Goal: Task Accomplishment & Management: Use online tool/utility

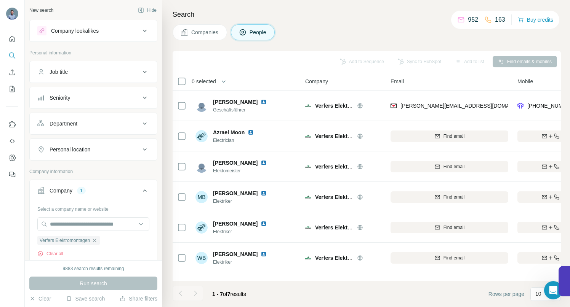
click at [97, 242] on icon "button" at bounding box center [94, 241] width 6 height 6
click at [97, 225] on input "text" at bounding box center [93, 224] width 112 height 14
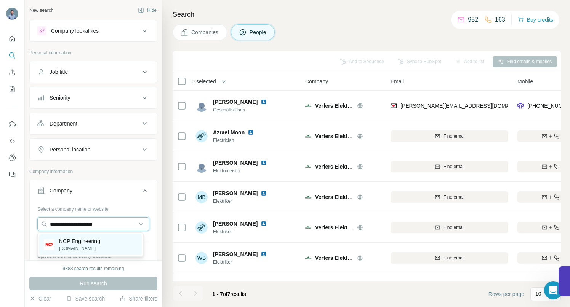
type input "**********"
click at [91, 240] on p "NCP Engineering" at bounding box center [79, 242] width 41 height 8
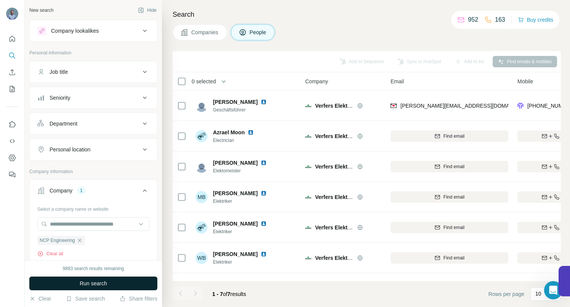
click at [88, 283] on span "Run search" at bounding box center [93, 284] width 27 height 8
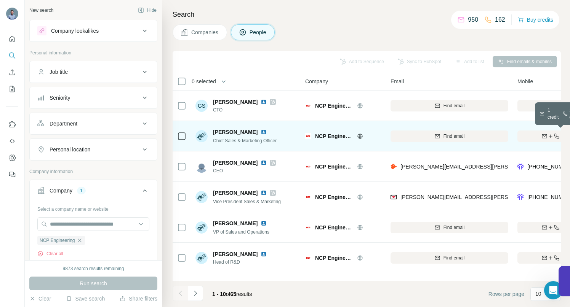
click at [538, 132] on button "Find both" at bounding box center [561, 136] width 89 height 11
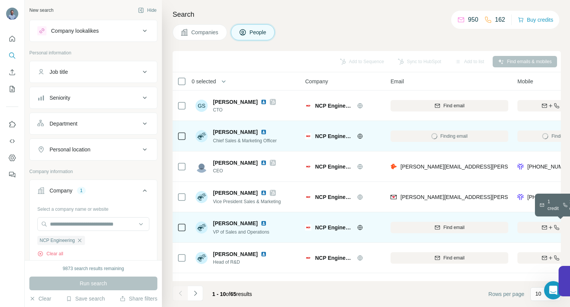
click at [542, 229] on icon "button" at bounding box center [544, 228] width 6 height 6
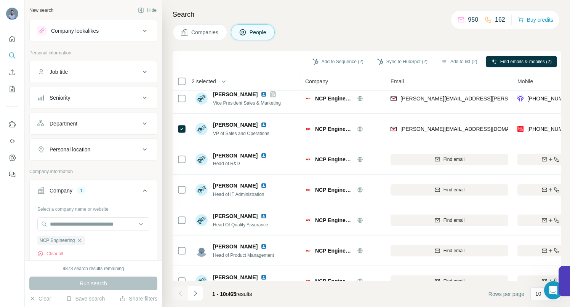
scroll to position [118, 0]
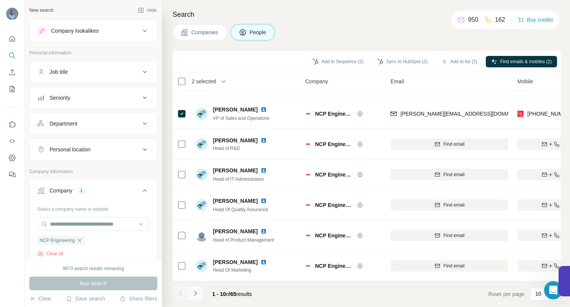
click at [193, 293] on icon "Navigate to next page" at bounding box center [196, 294] width 8 height 8
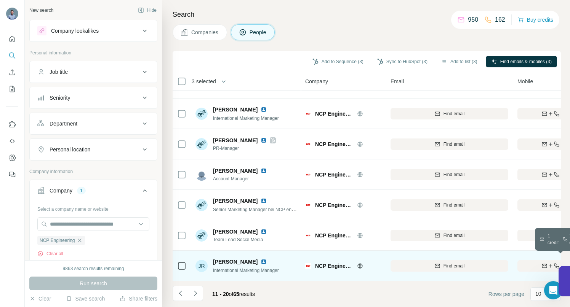
click at [542, 264] on icon "button" at bounding box center [544, 266] width 5 height 4
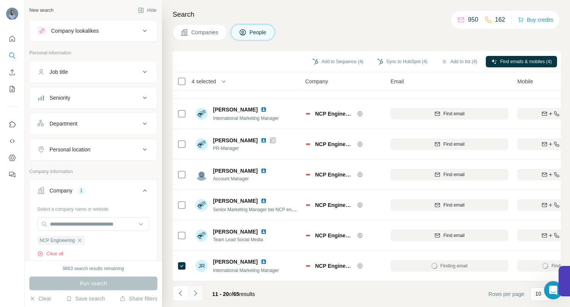
click at [196, 297] on icon "Navigate to next page" at bounding box center [196, 294] width 8 height 8
click at [196, 294] on icon "Navigate to next page" at bounding box center [195, 293] width 3 height 5
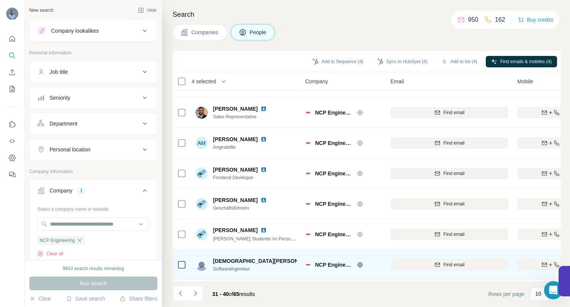
scroll to position [86, 0]
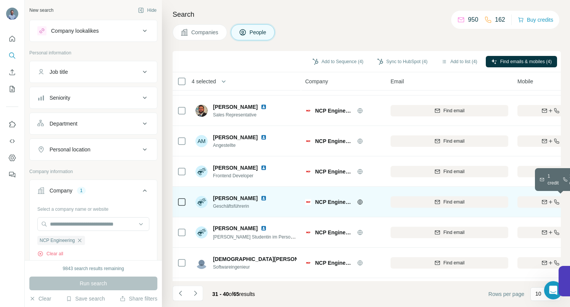
click at [530, 202] on div "Find both" at bounding box center [561, 202] width 89 height 7
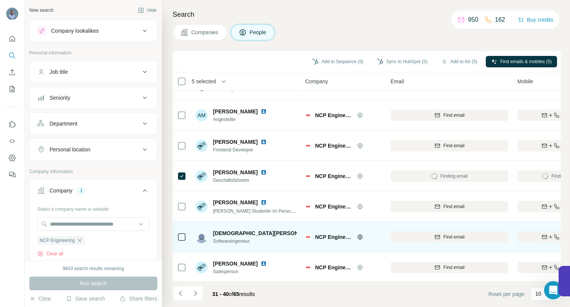
scroll to position [118, 0]
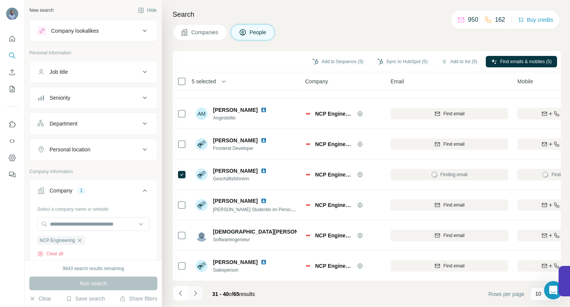
click at [195, 292] on icon "Navigate to next page" at bounding box center [195, 293] width 3 height 5
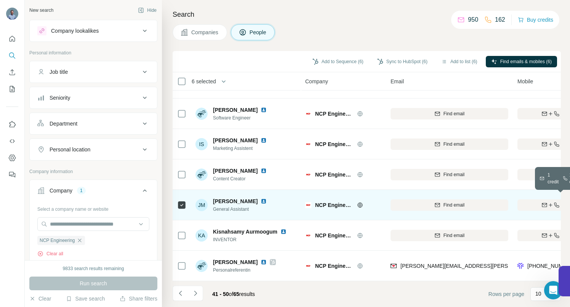
click at [525, 202] on div "Find both" at bounding box center [561, 205] width 89 height 7
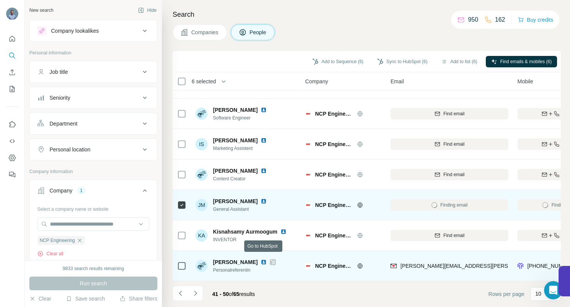
click at [270, 259] on icon at bounding box center [272, 262] width 5 height 6
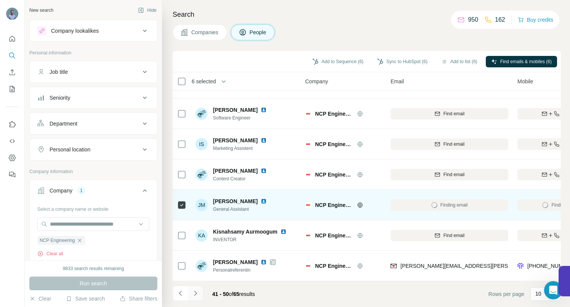
click at [196, 297] on icon "Navigate to next page" at bounding box center [196, 294] width 8 height 8
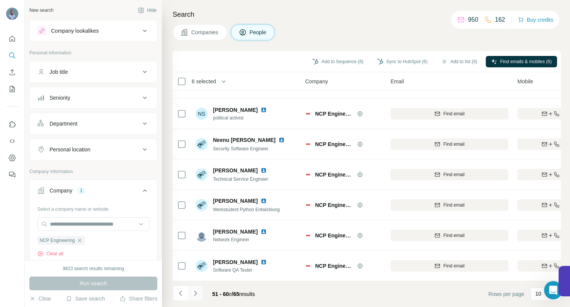
click at [199, 294] on button "Navigate to next page" at bounding box center [195, 293] width 15 height 15
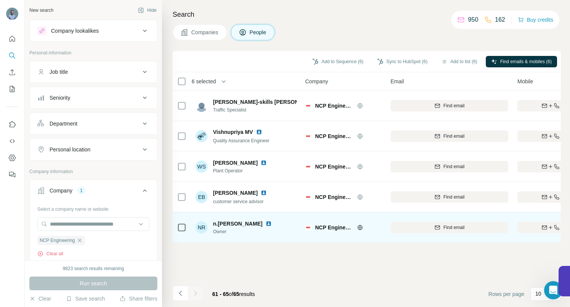
scroll to position [0, 0]
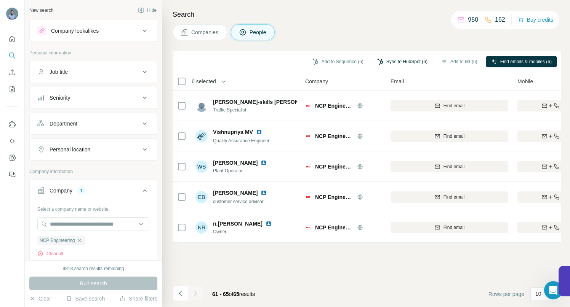
click at [384, 61] on button "Sync to HubSpot (6)" at bounding box center [402, 61] width 61 height 11
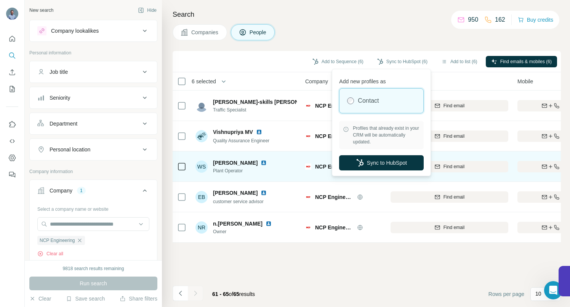
click at [367, 160] on button "Sync to HubSpot" at bounding box center [381, 162] width 85 height 15
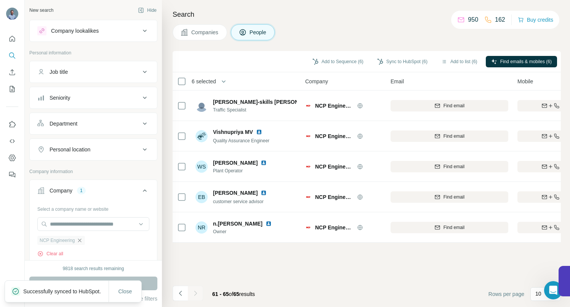
click at [80, 241] on icon "button" at bounding box center [79, 240] width 3 height 3
click at [71, 225] on input "text" at bounding box center [93, 224] width 112 height 14
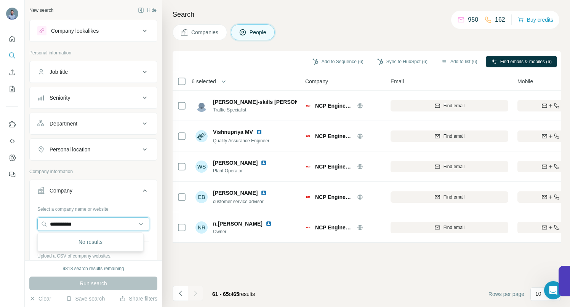
drag, startPoint x: 92, startPoint y: 226, endPoint x: 36, endPoint y: 225, distance: 56.4
click at [36, 225] on div "**********" at bounding box center [93, 247] width 127 height 89
paste input "*********"
type input "**********"
click at [80, 240] on p "Vitromed" at bounding box center [77, 242] width 37 height 8
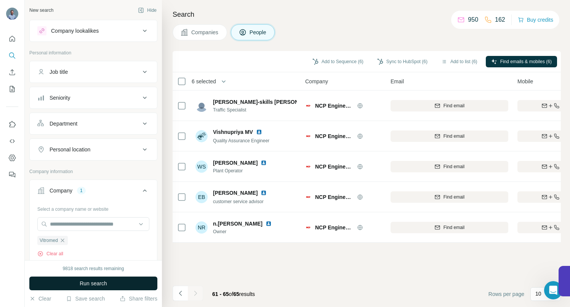
click at [81, 284] on span "Run search" at bounding box center [93, 284] width 27 height 8
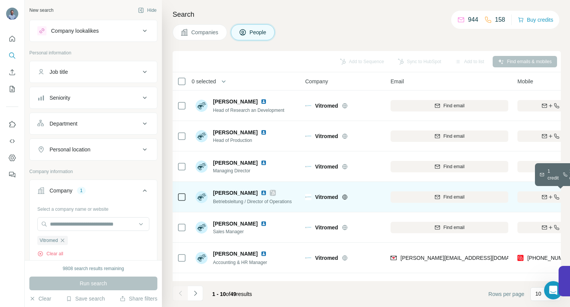
drag, startPoint x: 539, startPoint y: 196, endPoint x: 532, endPoint y: 196, distance: 7.3
click at [539, 196] on div "Find both" at bounding box center [561, 197] width 89 height 7
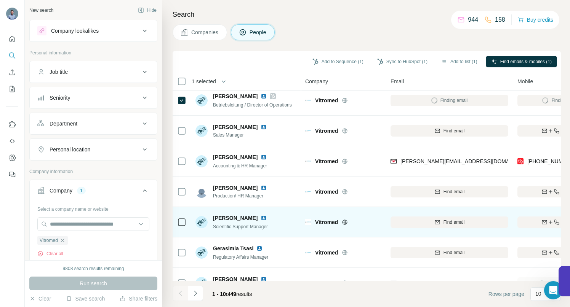
scroll to position [118, 0]
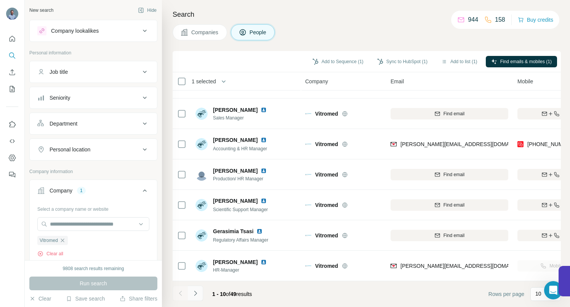
click at [196, 291] on icon "Navigate to next page" at bounding box center [196, 294] width 8 height 8
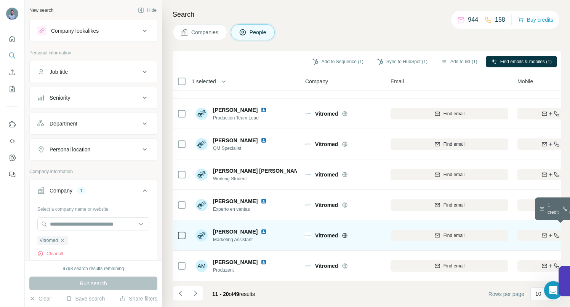
drag, startPoint x: 530, startPoint y: 230, endPoint x: 478, endPoint y: 233, distance: 51.5
click at [529, 232] on div "Find both" at bounding box center [561, 235] width 89 height 7
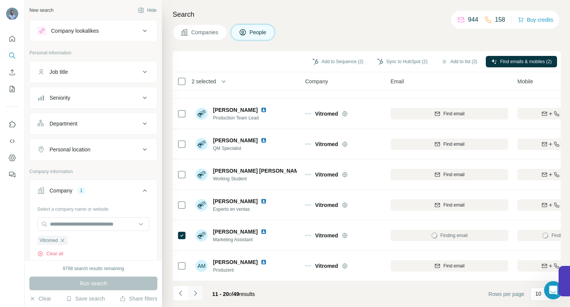
click at [193, 292] on icon "Navigate to next page" at bounding box center [196, 294] width 8 height 8
click at [196, 290] on icon "Navigate to next page" at bounding box center [196, 294] width 8 height 8
click at [196, 292] on icon "Navigate to next page" at bounding box center [196, 294] width 8 height 8
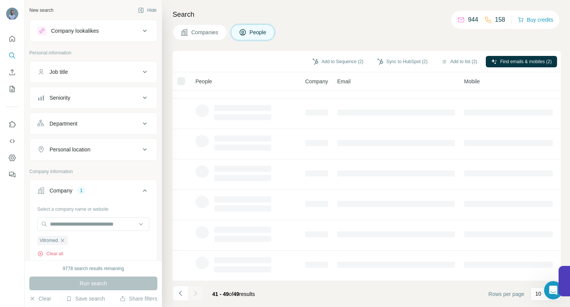
scroll to position [88, 0]
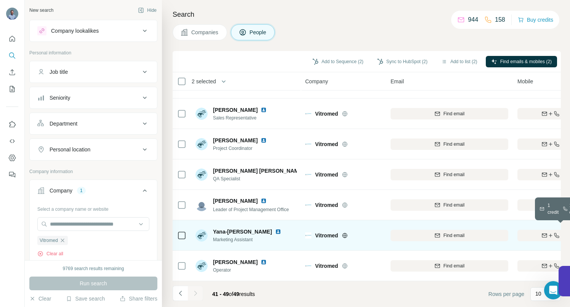
click at [533, 232] on div "Find both" at bounding box center [561, 235] width 89 height 7
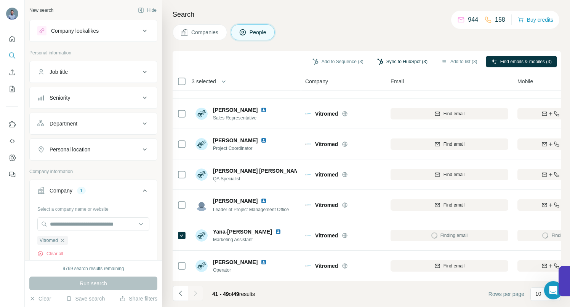
click at [388, 63] on button "Sync to HubSpot (3)" at bounding box center [402, 61] width 61 height 11
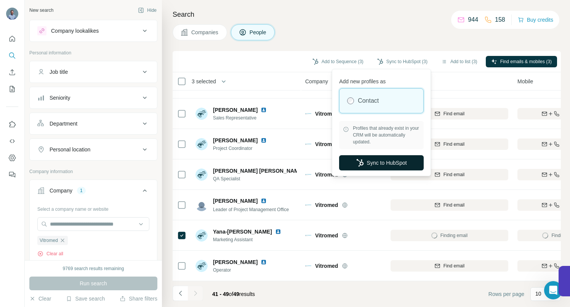
click at [384, 163] on button "Sync to HubSpot" at bounding box center [381, 162] width 85 height 15
